Goal: Information Seeking & Learning: Compare options

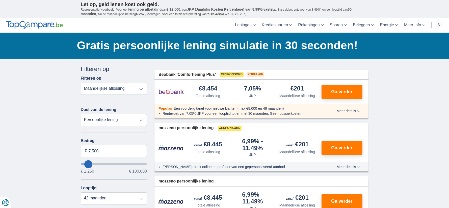
click at [137, 90] on select "Totale aflossing JKP Maandelijkse aflossing" at bounding box center [114, 89] width 66 height 12
select select "apr+"
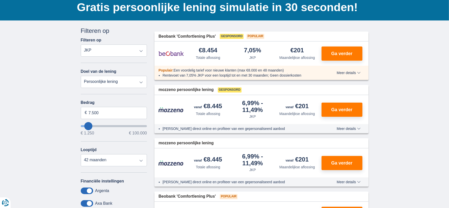
scroll to position [41, 0]
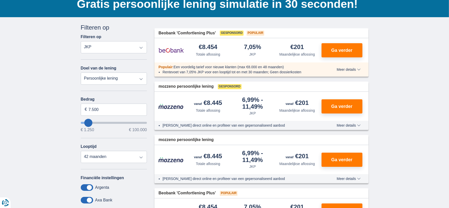
type input "11250"
type input "11.250"
select select "60"
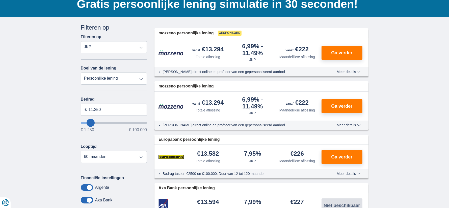
type input "12.250"
type input "16250"
type input "16.250"
select select "84"
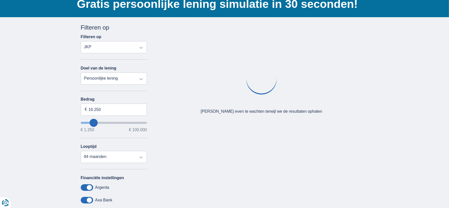
type input "57.250"
type input "57250"
click at [118, 123] on input "wantToBorrow" at bounding box center [114, 123] width 66 height 2
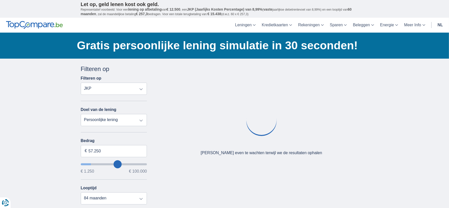
select select "120"
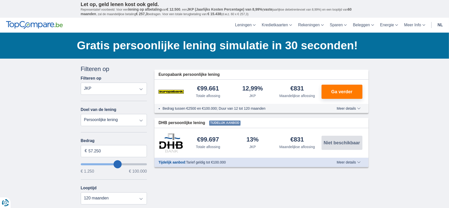
type input "83.250"
type input "83250"
click at [133, 165] on input "wantToBorrow" at bounding box center [114, 164] width 66 height 2
type input "99.250"
type input "99250"
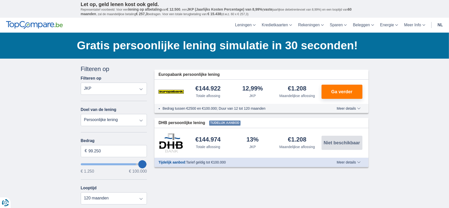
click at [146, 165] on input "wantToBorrow" at bounding box center [114, 164] width 66 height 2
click at [100, 89] on select "Totale aflossing JKP Maandelijkse aflossing" at bounding box center [114, 89] width 66 height 12
select select "mrp+"
click at [108, 152] on input "99.250" at bounding box center [114, 151] width 66 height 12
type input "9"
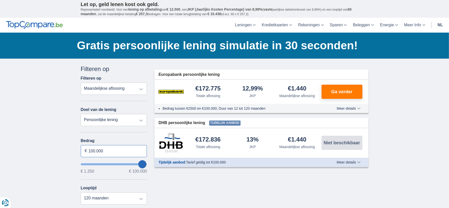
type input "100.000"
type input "99250"
click at [48, 152] on div "× widget.non-eligible-application.title widget.non-eligible-application.text no…" at bounding box center [224, 188] width 449 height 258
click at [135, 201] on select "12 maanden 18 maanden 24 maanden 30 maanden 36 maanden 42 maanden 48 maanden 60…" at bounding box center [114, 198] width 66 height 12
select select "24"
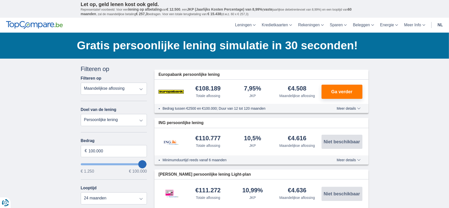
click at [93, 120] on select "Persoonlijke lening Auto Moto / fiets Mobilhome / caravan Renovatie Energie Sch…" at bounding box center [114, 120] width 66 height 12
select select "holiday"
type input "7.500"
type input "7250"
select select "42"
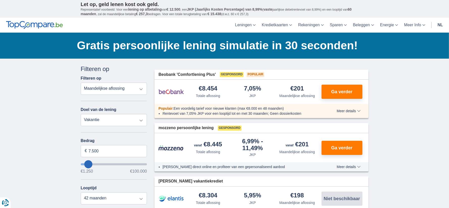
type input "12250"
type input "12.250"
select select "60"
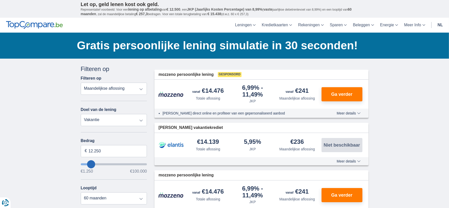
type input "48.250"
type input "48250"
click at [112, 165] on input "wantToBorrow" at bounding box center [114, 164] width 66 height 2
select select "120"
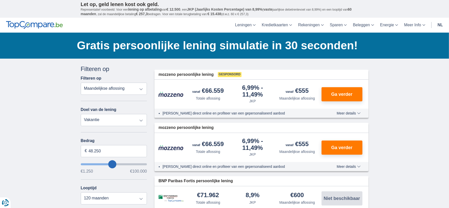
type input "90.250"
type input "90250"
click at [137, 165] on input "wantToBorrow" at bounding box center [114, 164] width 66 height 2
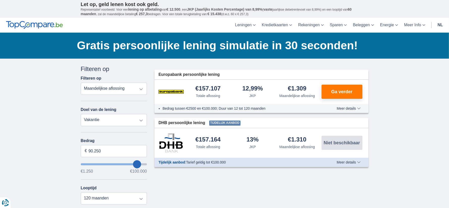
type input "99.250"
type input "99250"
click at [146, 165] on input "wantToBorrow" at bounding box center [114, 164] width 66 height 2
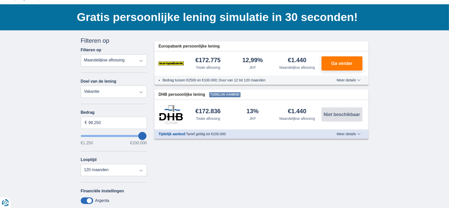
scroll to position [28, 0]
click at [88, 92] on select "Persoonlijke lening Auto Moto / fiets Mobilhome / caravan Renovatie Energie Sch…" at bounding box center [114, 92] width 66 height 12
select select "overdrafts"
type input "2.000"
type input "2500"
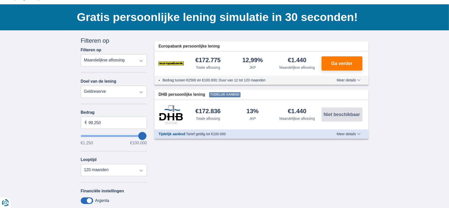
select select "24"
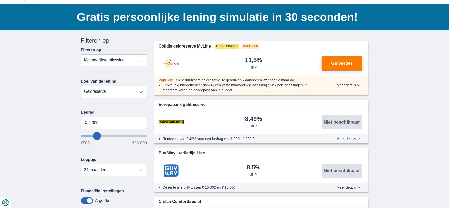
click at [106, 95] on select "Persoonlijke lening Auto Moto / fiets Mobilhome / caravan Renovatie Energie Sch…" at bounding box center [114, 92] width 66 height 12
select select "personalLoan"
type input "7.500"
type input "7250"
select select "42"
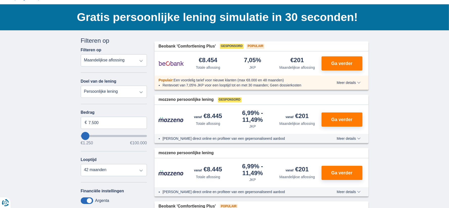
type input "6.250"
type input "6250"
type input "7.250"
type input "7250"
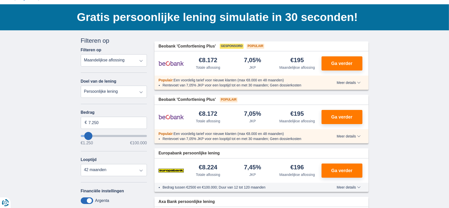
type input "5.250"
type input "5250"
select select "36"
type input "7.250"
type input "7250"
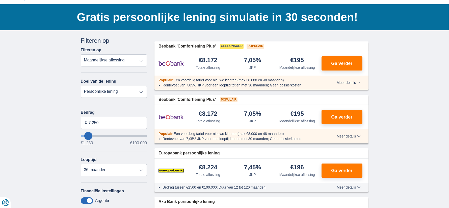
select select "42"
click at [103, 123] on input "7.250" at bounding box center [114, 123] width 66 height 12
drag, startPoint x: 103, startPoint y: 123, endPoint x: 73, endPoint y: 123, distance: 29.8
type input "100.000"
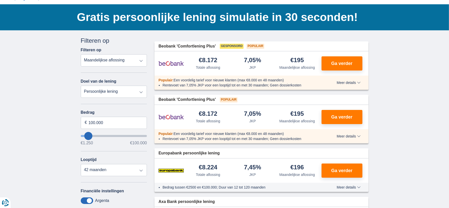
type input "99250"
type input "6.250"
type input "7250"
type input "7.250"
select select "42"
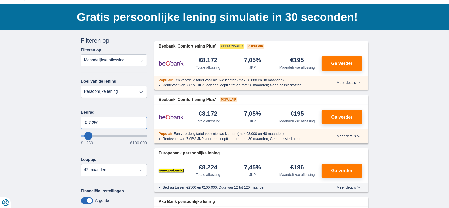
drag, startPoint x: 96, startPoint y: 123, endPoint x: 68, endPoint y: 119, distance: 28.8
type input "100.000"
type input "99250"
select select "120"
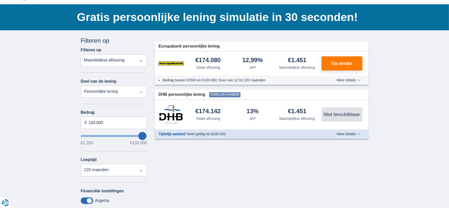
click at [225, 183] on div "Annuleren Filters Filteren op Filteren op Totale aflossing JKP Maandelijkse afl…" at bounding box center [224, 156] width 295 height 240
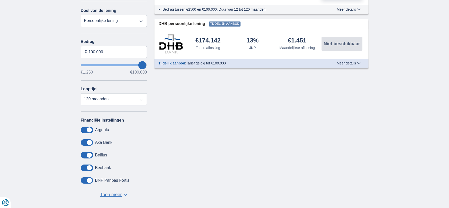
scroll to position [112, 0]
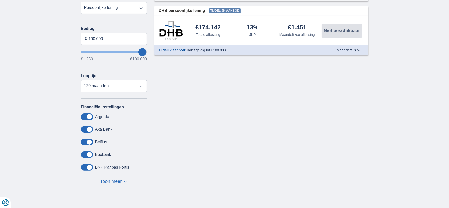
click at [113, 182] on span "Toon meer" at bounding box center [110, 181] width 21 height 7
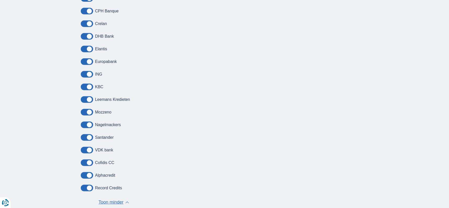
scroll to position [0, 0]
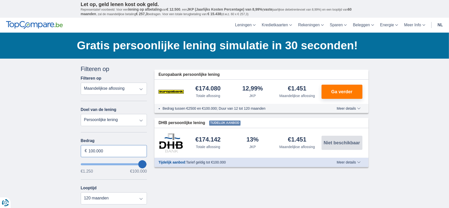
drag, startPoint x: 108, startPoint y: 153, endPoint x: 69, endPoint y: 147, distance: 39.1
type input "50.000"
type input "50250"
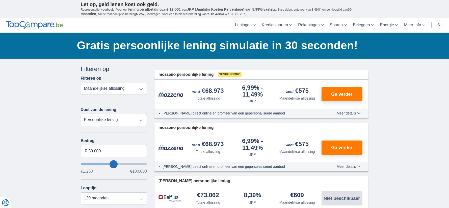
click at [356, 113] on span "Meer details" at bounding box center [349, 113] width 24 height 4
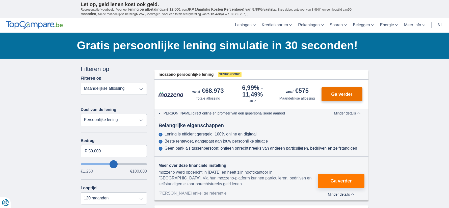
click at [337, 95] on span "Ga verder" at bounding box center [341, 94] width 21 height 5
